Goal: Task Accomplishment & Management: Complete application form

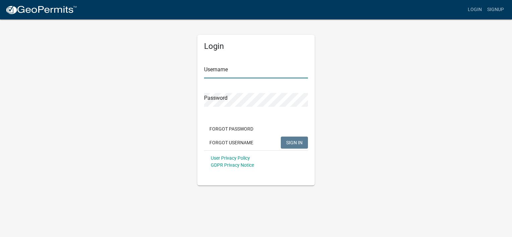
type input "[PERSON_NAME]"
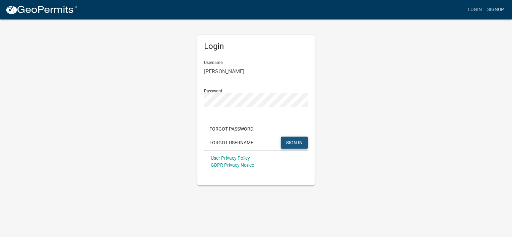
click at [292, 138] on button "SIGN IN" at bounding box center [294, 143] width 27 height 12
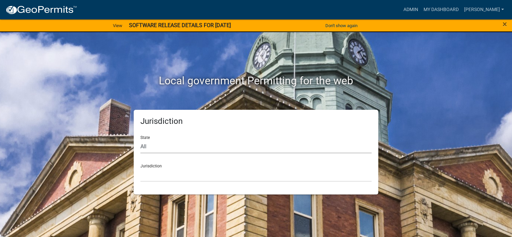
click at [185, 143] on select "All [US_STATE] [US_STATE] [US_STATE] [US_STATE] [US_STATE] [US_STATE] [US_STATE…" at bounding box center [255, 147] width 231 height 14
click at [140, 140] on select "All [US_STATE] [US_STATE] [US_STATE] [US_STATE] [US_STATE] [US_STATE] [US_STATE…" at bounding box center [255, 147] width 231 height 14
click at [141, 145] on select "All [US_STATE] [US_STATE] [US_STATE] [US_STATE] [US_STATE] [US_STATE] [US_STATE…" at bounding box center [255, 147] width 231 height 14
select select "[US_STATE]"
click at [140, 140] on select "All [US_STATE] [US_STATE] [US_STATE] [US_STATE] [US_STATE] [US_STATE] [US_STATE…" at bounding box center [255, 147] width 231 height 14
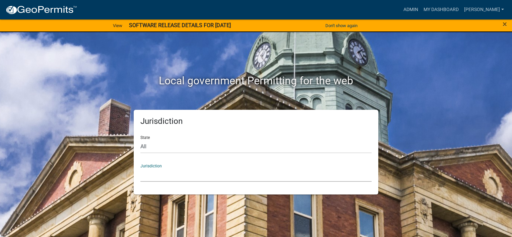
click at [166, 175] on select "[GEOGRAPHIC_DATA], [US_STATE] [GEOGRAPHIC_DATA], [US_STATE] [GEOGRAPHIC_DATA], …" at bounding box center [255, 175] width 231 height 14
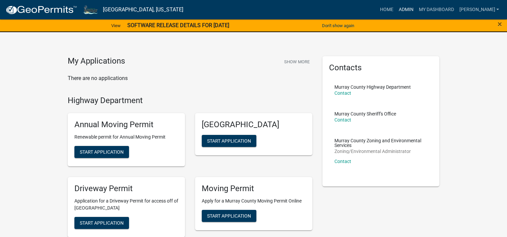
click at [415, 7] on link "Admin" at bounding box center [405, 9] width 20 height 13
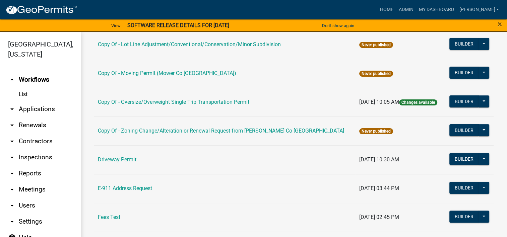
scroll to position [167, 0]
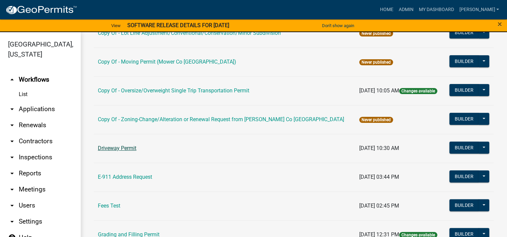
click at [127, 148] on link "Driveway Permit" at bounding box center [117, 148] width 39 height 6
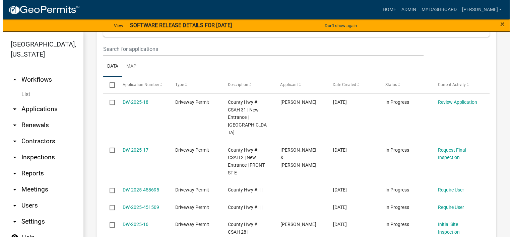
scroll to position [335, 0]
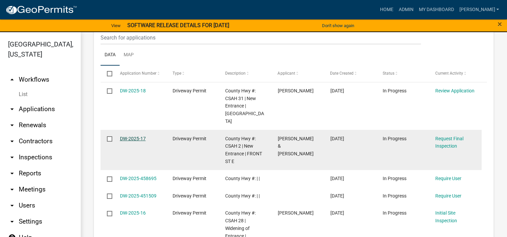
click at [130, 136] on link "DW-2025-17" at bounding box center [133, 138] width 26 height 5
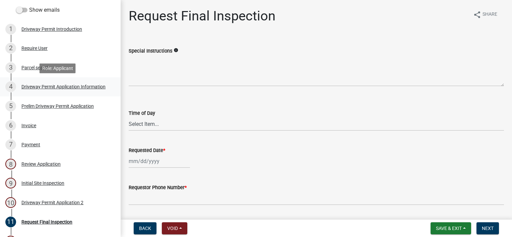
scroll to position [111, 0]
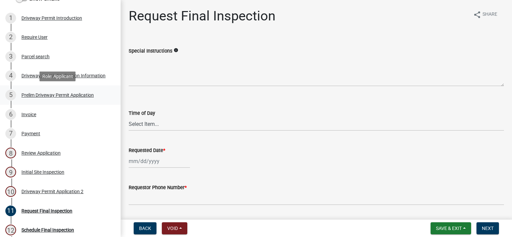
click at [74, 94] on div "Prelim Driveway Permit Application" at bounding box center [57, 95] width 72 height 5
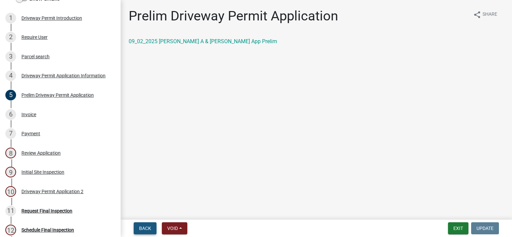
click at [145, 227] on span "Back" at bounding box center [145, 228] width 12 height 5
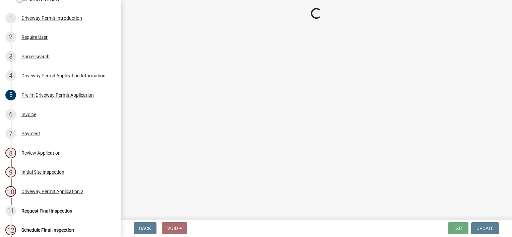
select select "59805b7b-5d62-418e-9633-a2abca50e0fe"
select select "6fa2ab0f-45b1-4f62-8f2c-853f0ed05457"
select select "997323a8-486d-4e38-b34d-7783af53dcc4"
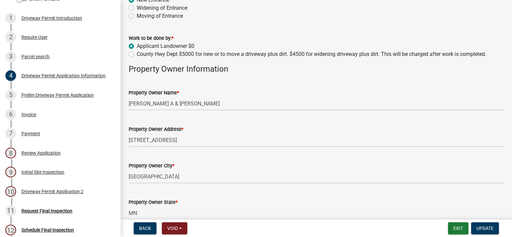
scroll to position [167, 0]
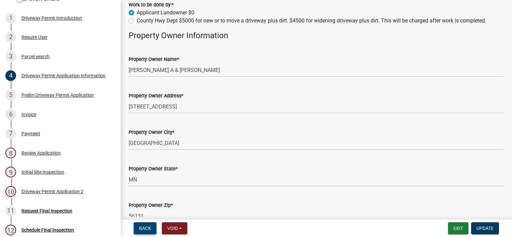
click at [150, 227] on span "Back" at bounding box center [145, 228] width 12 height 5
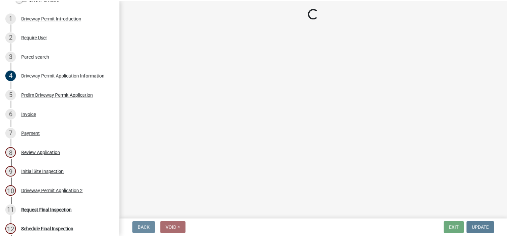
scroll to position [0, 0]
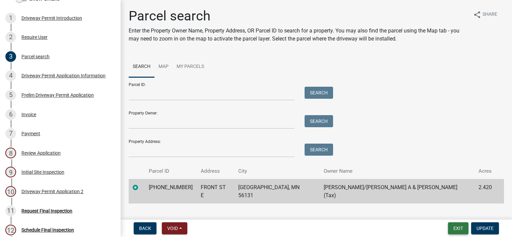
click at [448, 225] on button "Exit" at bounding box center [458, 228] width 20 height 12
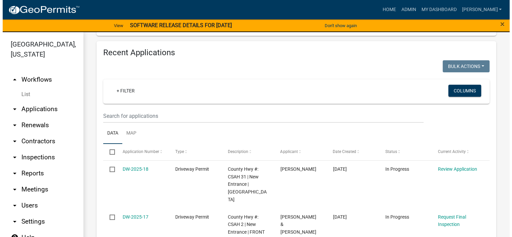
scroll to position [323, 0]
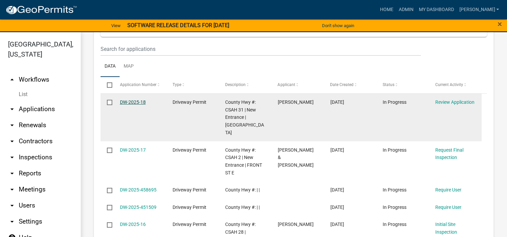
click at [126, 101] on link "DW-2025-18" at bounding box center [133, 101] width 26 height 5
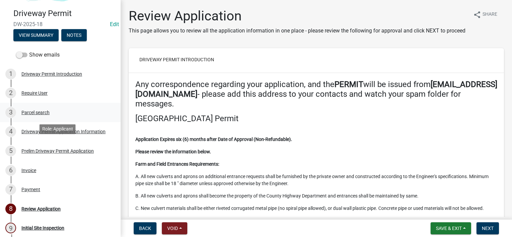
scroll to position [89, 0]
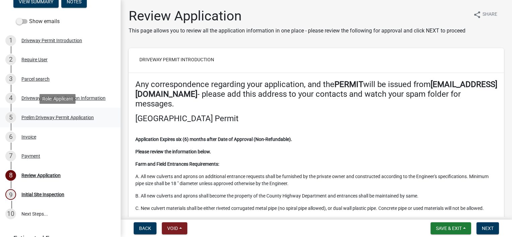
click at [73, 117] on div "Prelim Driveway Permit Application" at bounding box center [57, 117] width 72 height 5
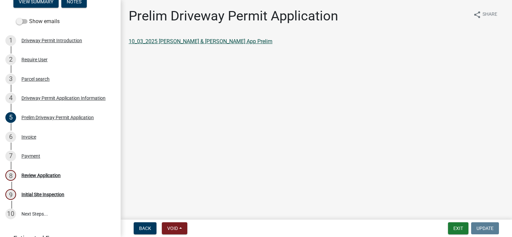
click at [231, 42] on link "10_03_2025 [PERSON_NAME] & [PERSON_NAME] App Prelim" at bounding box center [201, 41] width 144 height 6
click at [273, 127] on main "Prelim Driveway Permit Application share Share 10_03_2025 [PERSON_NAME] & [PERS…" at bounding box center [316, 108] width 391 height 217
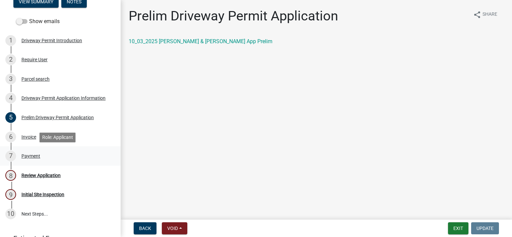
click at [36, 154] on div "Payment" at bounding box center [30, 156] width 19 height 5
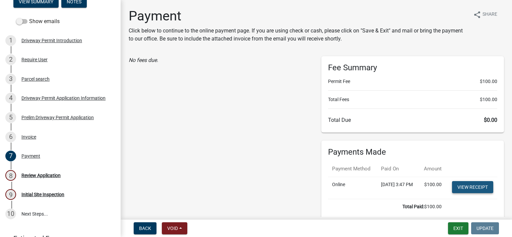
click at [464, 193] on link "View receipt" at bounding box center [472, 187] width 41 height 12
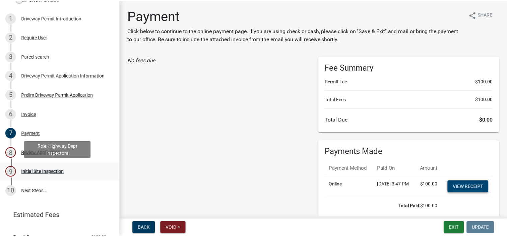
scroll to position [123, 0]
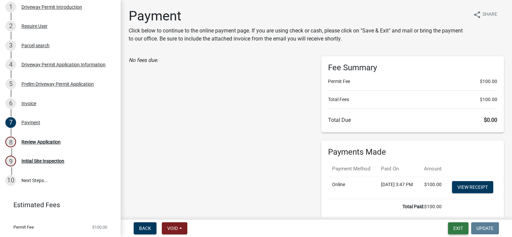
click at [459, 226] on button "Exit" at bounding box center [458, 228] width 20 height 12
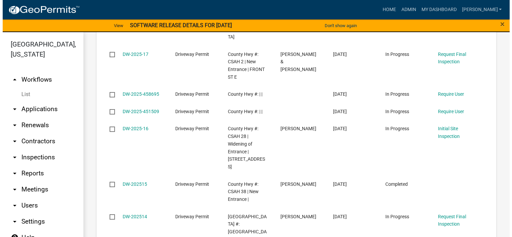
scroll to position [352, 0]
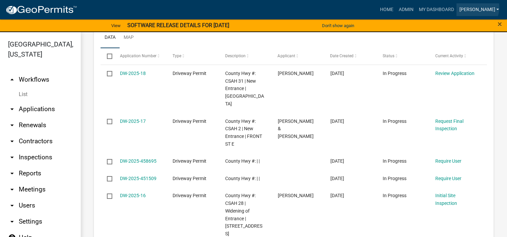
click at [487, 7] on link "[PERSON_NAME]" at bounding box center [478, 9] width 45 height 13
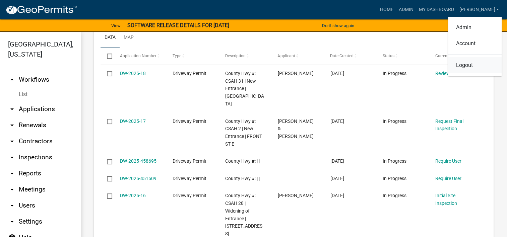
click at [465, 65] on link "Logout" at bounding box center [475, 65] width 54 height 16
